Goal: Task Accomplishment & Management: Manage account settings

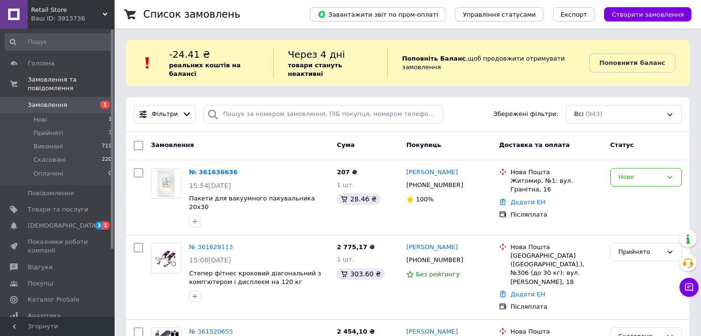
click at [32, 1] on div "Retail Store Ваш ID: 3913736" at bounding box center [71, 14] width 87 height 29
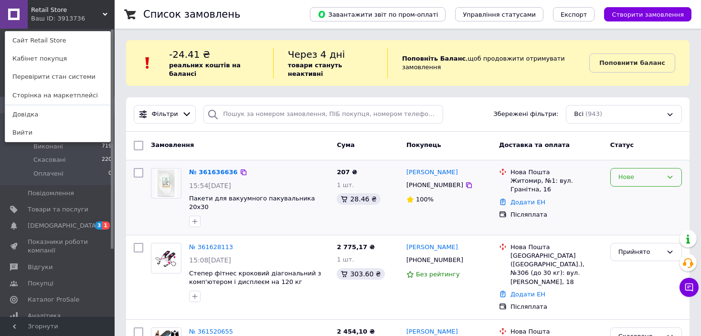
click at [654, 173] on div "Нове" at bounding box center [646, 177] width 72 height 19
click at [644, 189] on li "Прийнято" at bounding box center [645, 198] width 71 height 18
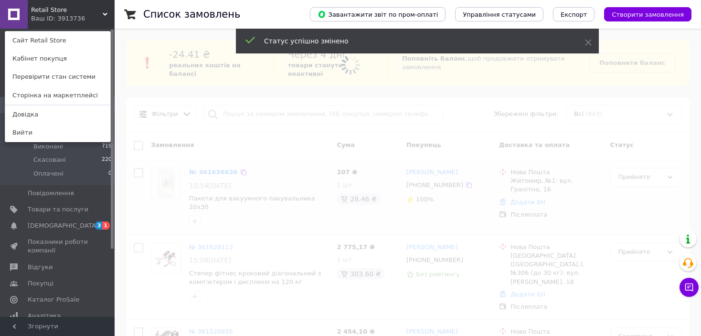
click at [695, 153] on span at bounding box center [350, 168] width 701 height 336
click at [102, 15] on div "Retail Store Ваш ID: 3913736 Сайт Retail Store Кабінет покупця Перевірити стан …" at bounding box center [57, 14] width 115 height 29
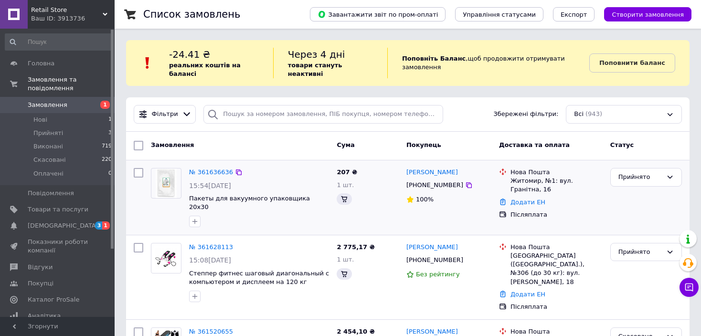
scroll to position [48, 0]
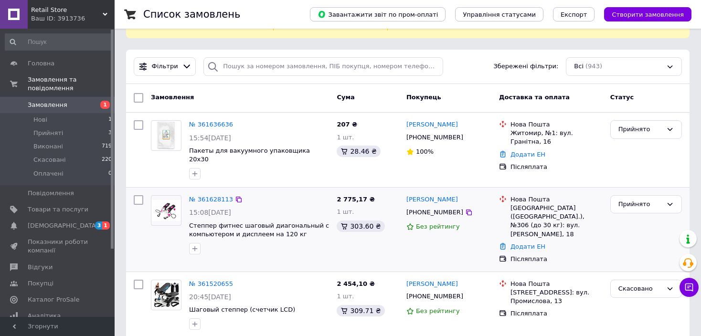
click at [223, 209] on span "15:08[DATE]" at bounding box center [210, 213] width 42 height 8
copy span "[DATE]"
click at [235, 196] on icon at bounding box center [239, 200] width 8 height 8
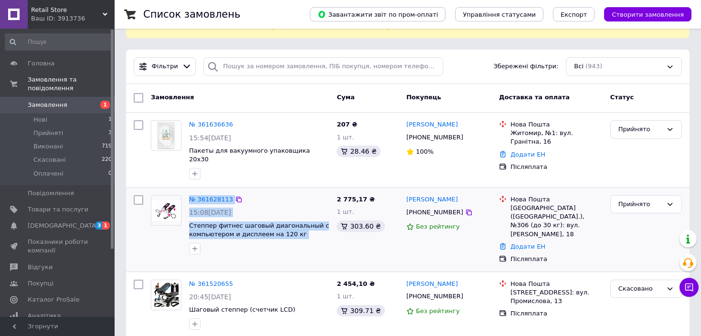
drag, startPoint x: 185, startPoint y: 205, endPoint x: 332, endPoint y: 221, distance: 147.9
click at [332, 221] on div "№ 361628113 15:08[DATE] Степпер фитнес шаговый диагональный с компьютером и дис…" at bounding box center [240, 224] width 186 height 67
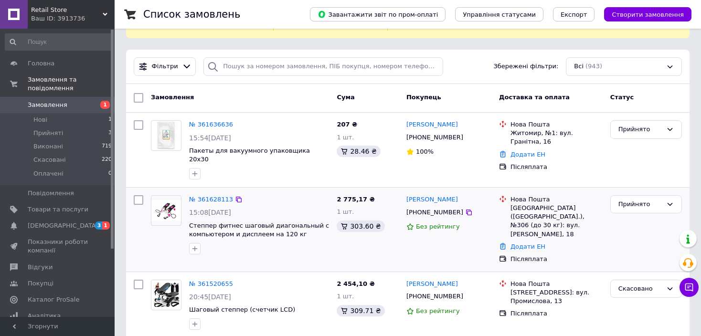
click at [340, 233] on div "2 775,17 ₴ 1 шт. 303.60 ₴" at bounding box center [368, 229] width 70 height 76
drag, startPoint x: 189, startPoint y: 206, endPoint x: 328, endPoint y: 216, distance: 139.7
copy span "Степпер фитнес шаговый диагональный с компьютером и дисплеем на 120 кг [MEDICAL…"
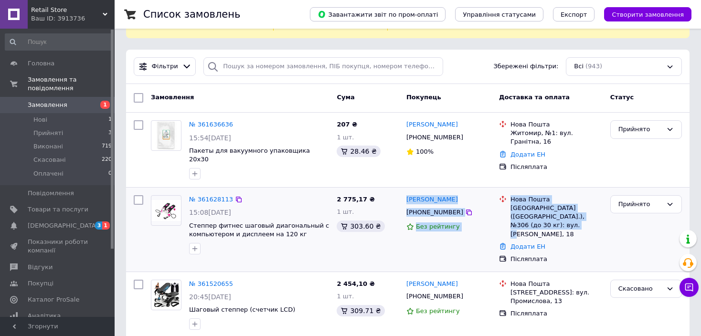
drag, startPoint x: 403, startPoint y: 182, endPoint x: 601, endPoint y: 199, distance: 198.3
click at [601, 199] on div "№ 361628113 15:08[DATE] Степпер фитнес шаговый диагональный с компьютером и дис…" at bounding box center [407, 229] width 555 height 76
copy div "[PERSON_NAME] [PHONE_NUMBER] Без рейтингу [GEOGRAPHIC_DATA] ([GEOGRAPHIC_DATA].…"
click at [221, 89] on div "Замовлення" at bounding box center [240, 97] width 186 height 17
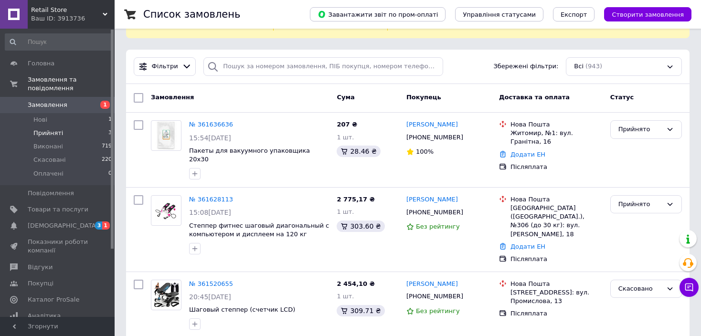
click at [61, 126] on li "Прийняті 3" at bounding box center [58, 132] width 117 height 13
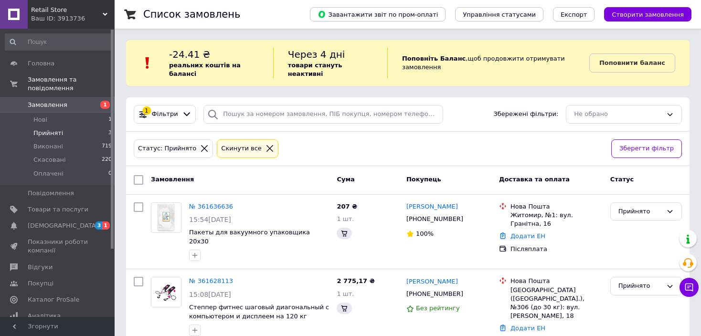
scroll to position [151, 0]
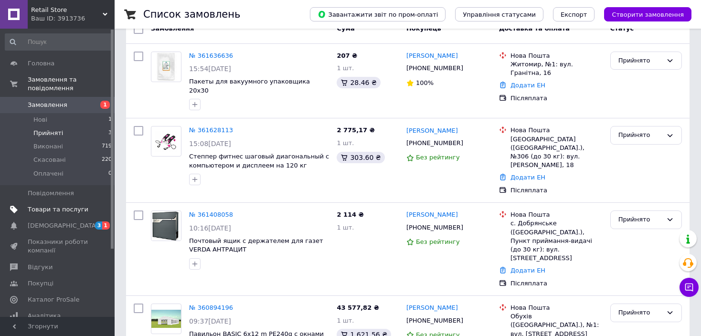
click at [74, 205] on span "Товари та послуги" at bounding box center [58, 209] width 61 height 9
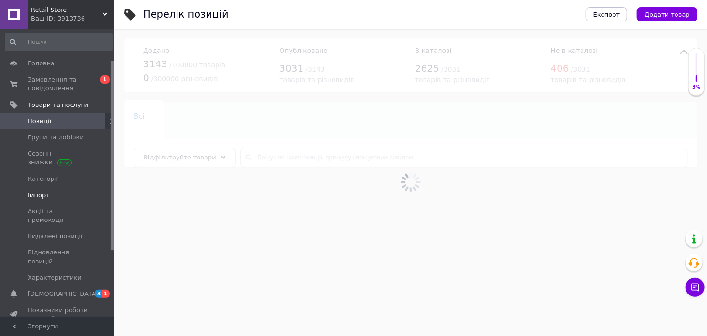
scroll to position [95, 0]
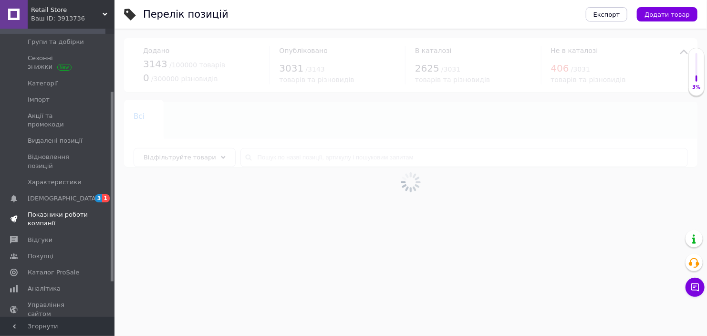
click at [68, 210] on span "Показники роботи компанії" at bounding box center [58, 218] width 61 height 17
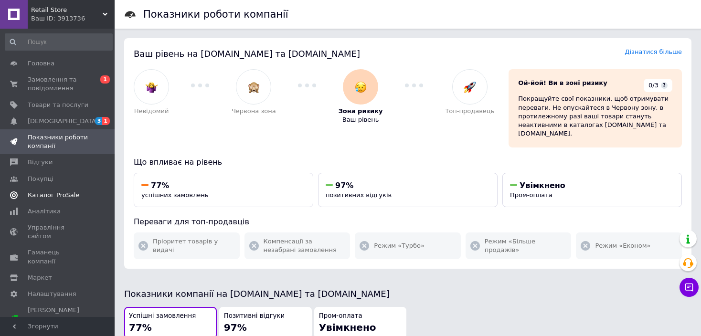
click at [61, 197] on span "Каталог ProSale" at bounding box center [54, 195] width 52 height 9
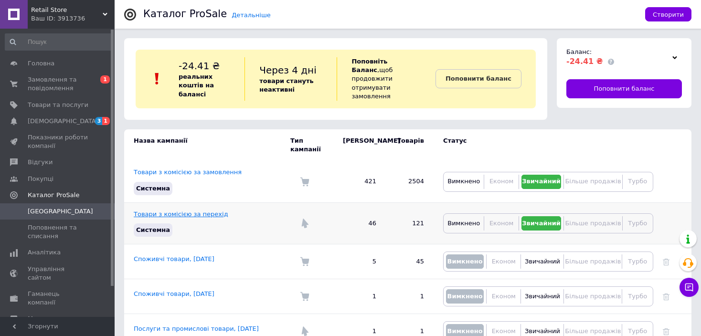
click at [188, 210] on link "Товари з комісією за перехід" at bounding box center [181, 213] width 94 height 7
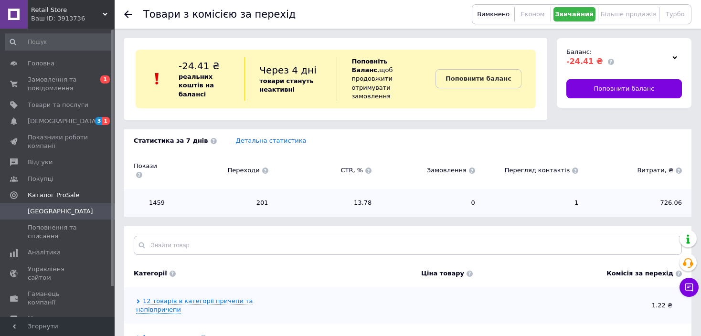
scroll to position [48, 0]
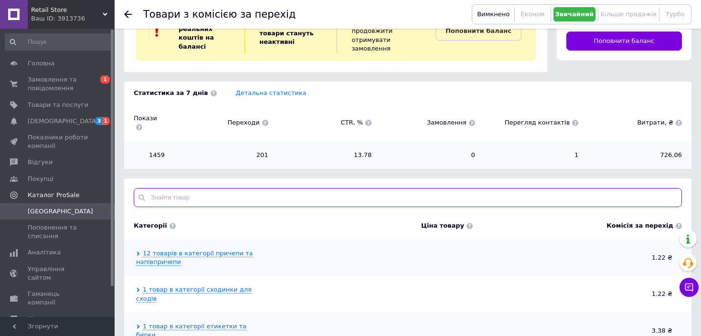
click at [188, 188] on input "text" at bounding box center [408, 197] width 548 height 19
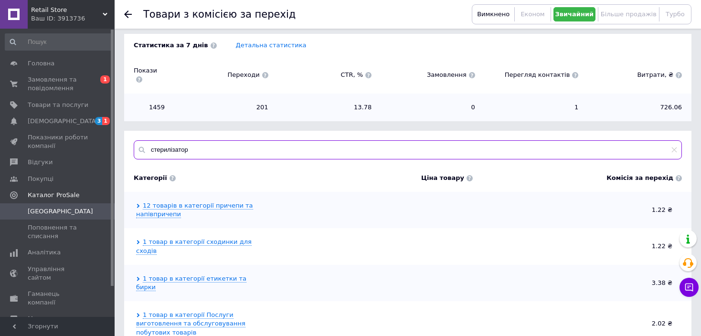
scroll to position [0, 0]
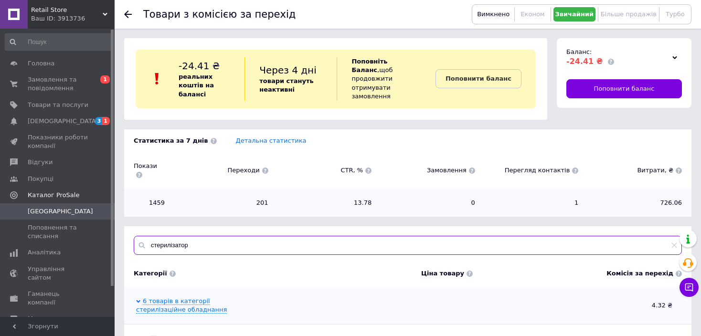
type input "стерилізатор"
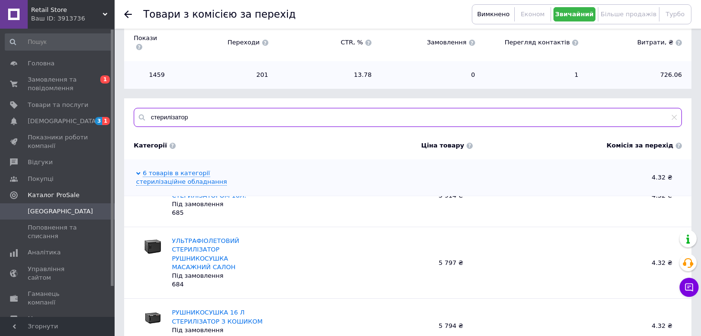
scroll to position [108, 0]
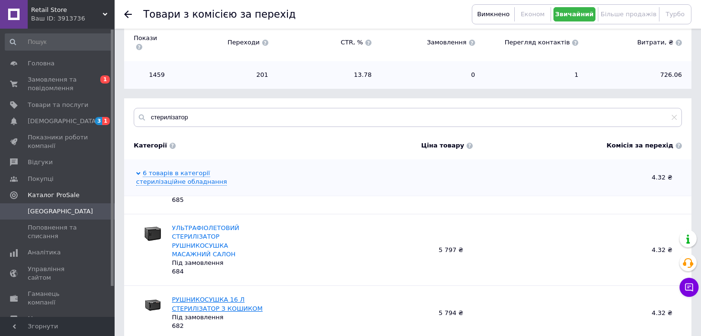
click at [186, 296] on link "РУШНИКОСУШКА 16 Л СТЕРИЛІЗАТОР З КОШИКОМ" at bounding box center [217, 304] width 91 height 16
drag, startPoint x: 177, startPoint y: 283, endPoint x: 254, endPoint y: 297, distance: 79.0
click at [254, 297] on div "РУШНИКОСУШКА 16 Л СТЕРИЛІЗАТОР З КОШИКОМ Під замовлення 682" at bounding box center [203, 312] width 130 height 35
copy div "РУШНИКОСУШКА 16 Л СТЕРИЛІЗАТОР З КОШИКОМ"
click at [81, 104] on span "Товари та послуги" at bounding box center [58, 105] width 61 height 9
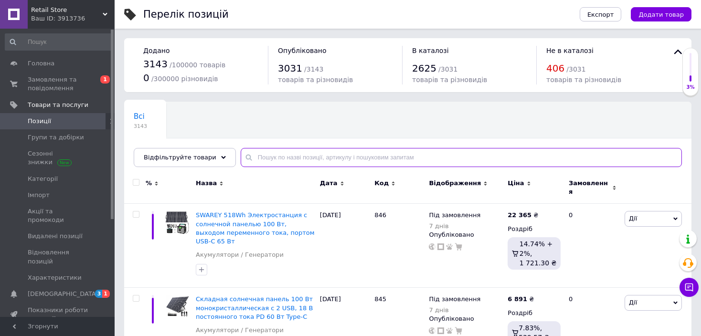
click at [287, 156] on input "text" at bounding box center [461, 157] width 441 height 19
paste input "РУШНИКОСУШКА 16 Л СТЕРИЛІЗАТОР З КОШИКОМ"
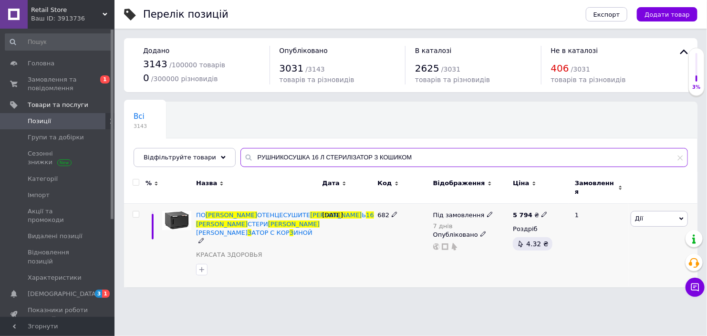
type input "РУШНИКОСУШКА 16 Л СТЕРИЛІЗАТОР З КОШИКОМ"
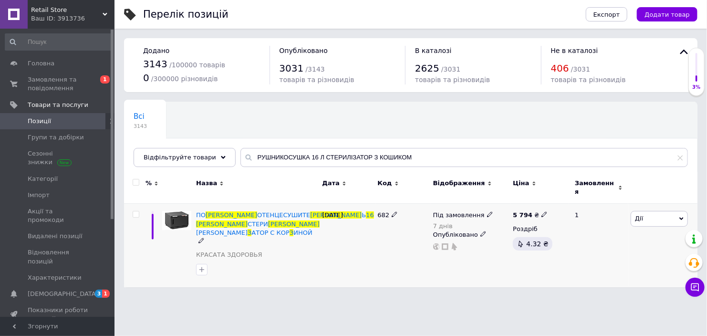
click at [487, 211] on icon at bounding box center [490, 214] width 6 height 6
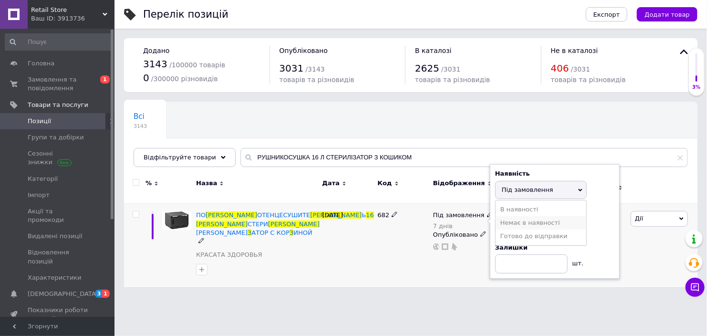
click at [521, 216] on li "Немає в наявності" at bounding box center [541, 222] width 91 height 13
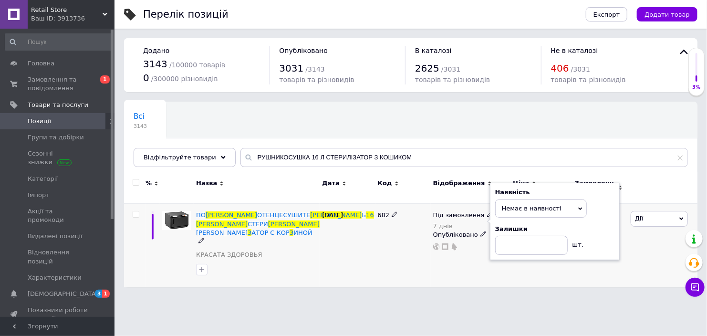
click at [521, 215] on div "Наявність Немає в наявності В наявності Під замовлення Готово до відправки Зали…" at bounding box center [554, 221] width 119 height 67
click at [558, 203] on span "Немає в наявності" at bounding box center [541, 208] width 92 height 18
click at [537, 221] on li "В наявності" at bounding box center [541, 227] width 91 height 13
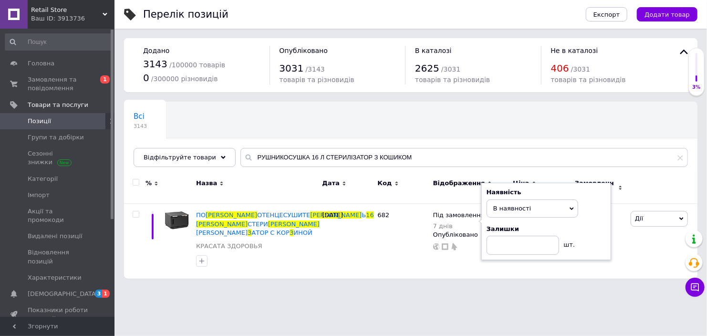
click at [481, 270] on div "Перелік позицій Експорт Додати товар Додано 3143 / 100000 товарів 0 / 300000 рі…" at bounding box center [411, 144] width 593 height 288
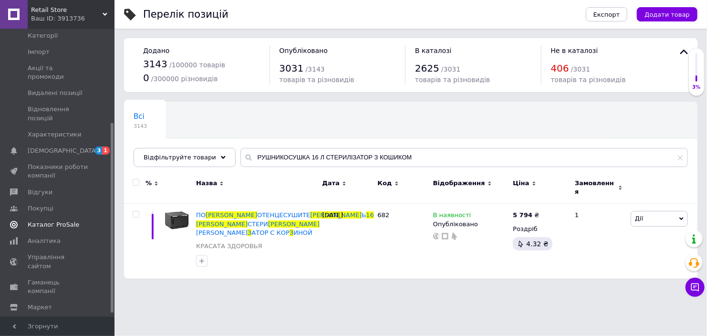
click at [48, 220] on span "Каталог ProSale" at bounding box center [54, 224] width 52 height 9
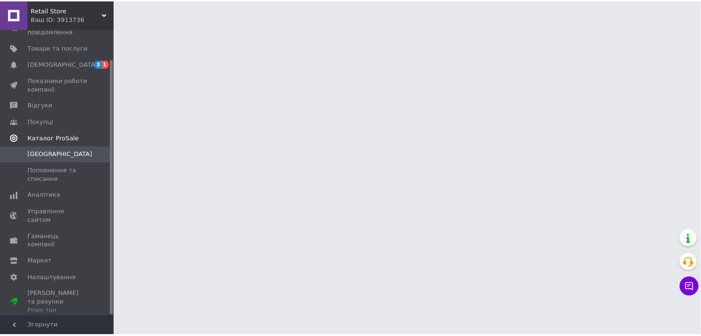
scroll to position [34, 0]
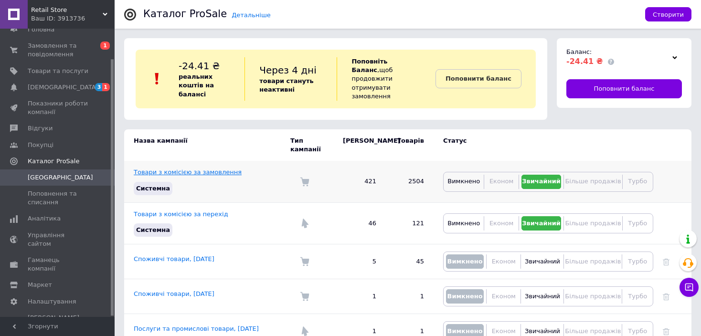
click at [192, 168] on link "Товари з комісією за замовлення" at bounding box center [188, 171] width 108 height 7
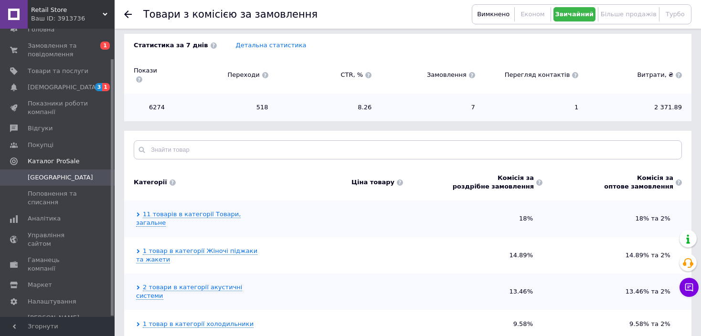
scroll to position [143, 0]
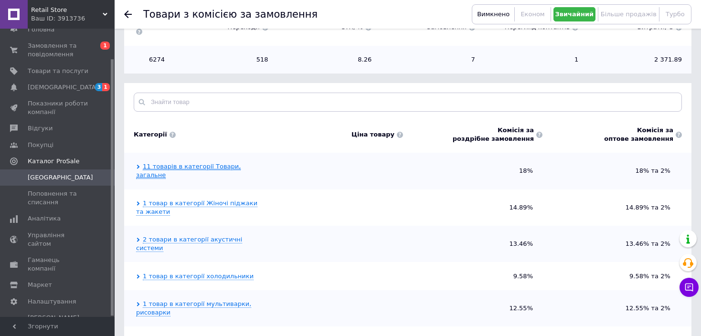
click at [152, 163] on link "11 товарів в категорії Товари, загальне" at bounding box center [188, 171] width 105 height 16
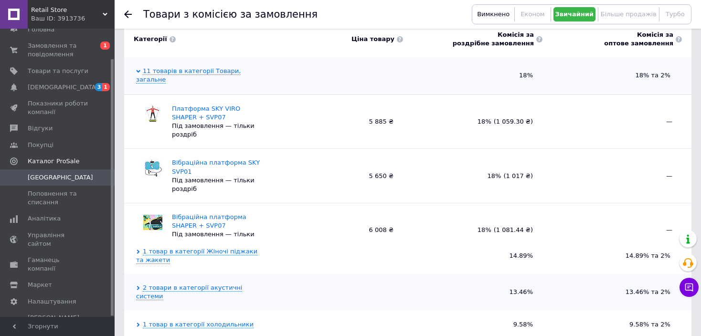
scroll to position [191, 0]
